Goal: Navigation & Orientation: Find specific page/section

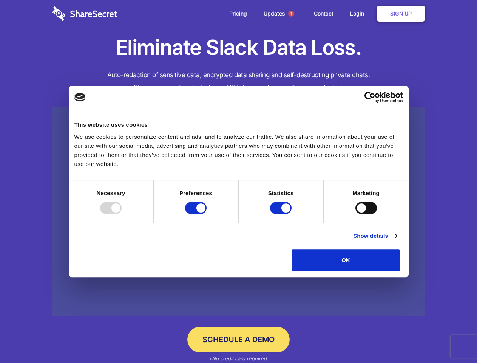
click at [122, 214] on div at bounding box center [111, 208] width 22 height 12
click at [207, 214] on input "Preferences" at bounding box center [196, 208] width 22 height 12
checkbox input "false"
click at [282, 214] on input "Statistics" at bounding box center [281, 208] width 22 height 12
checkbox input "false"
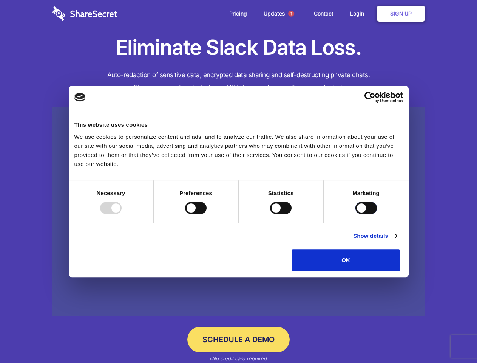
click at [355, 214] on input "Marketing" at bounding box center [366, 208] width 22 height 12
checkbox input "true"
click at [397, 240] on link "Show details" at bounding box center [375, 235] width 44 height 9
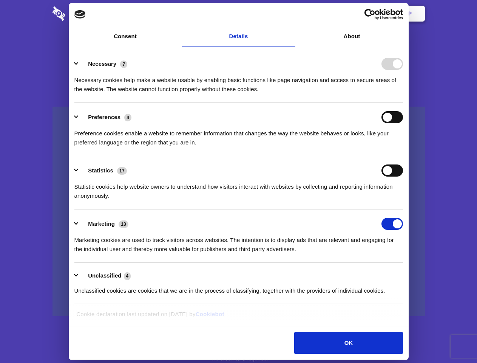
click at [403, 103] on li "Necessary 7 Necessary cookies help make a website usable by enabling basic func…" at bounding box center [238, 75] width 329 height 53
click at [291, 14] on span "1" at bounding box center [291, 14] width 6 height 6
